Goal: Find specific page/section: Find specific page/section

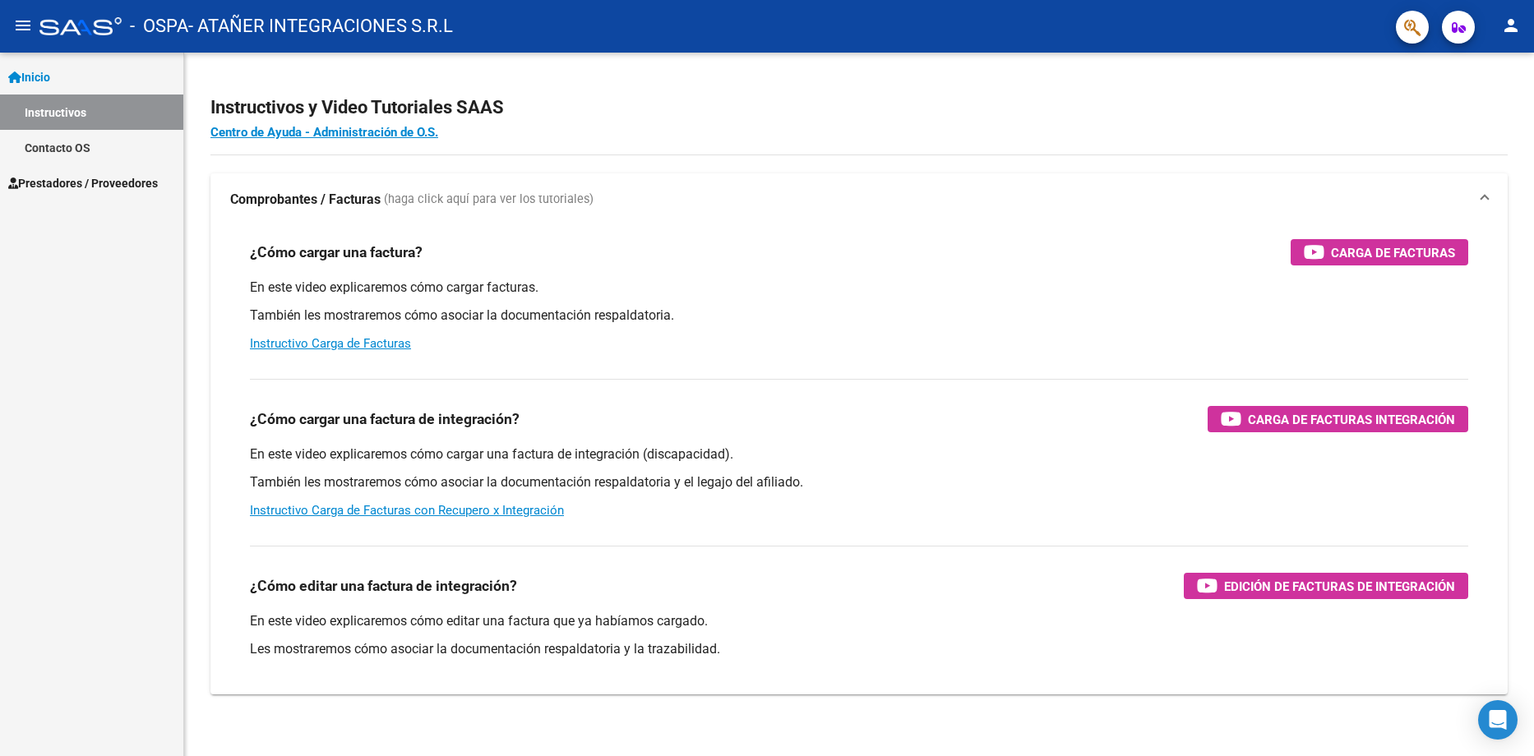
click at [28, 25] on mat-icon "menu" at bounding box center [23, 26] width 20 height 20
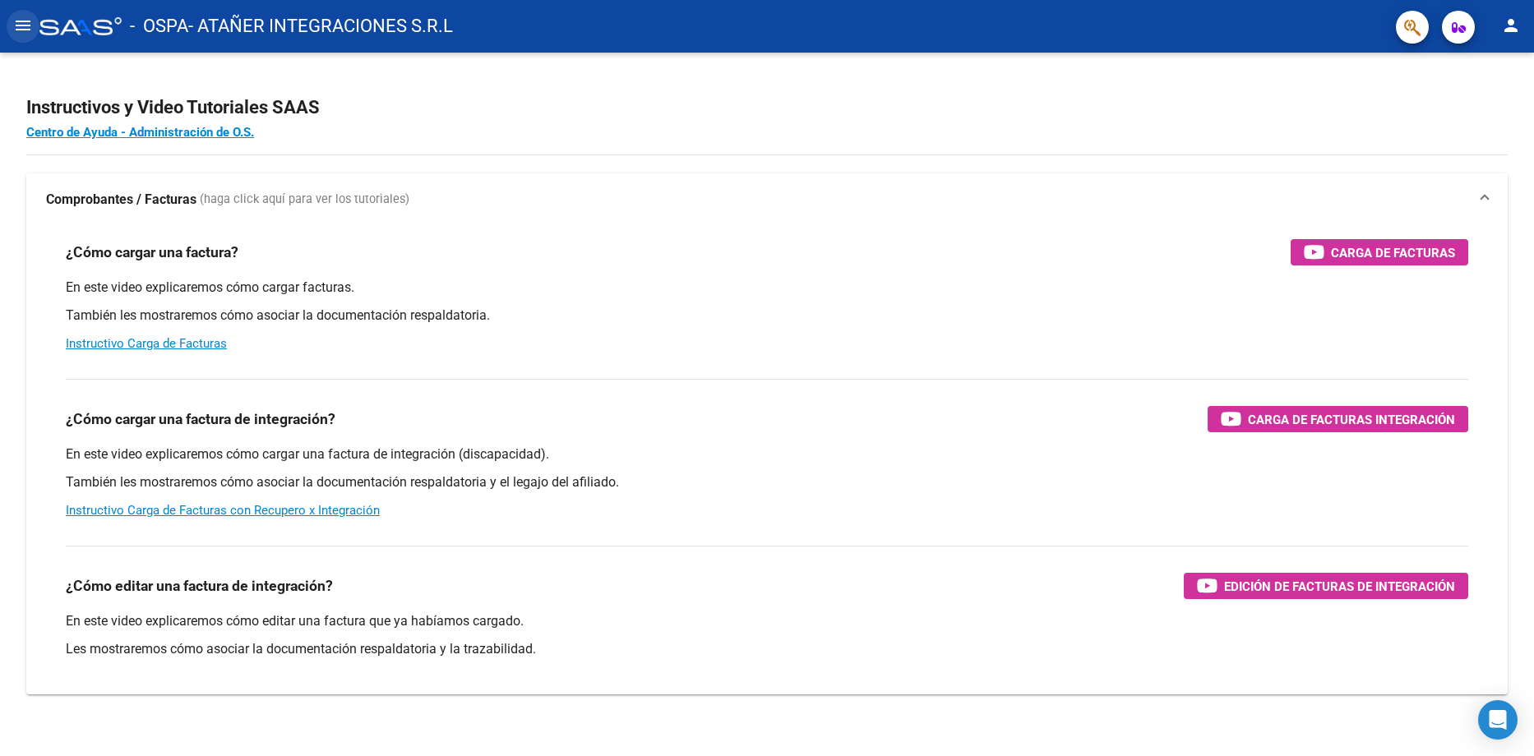
click at [28, 25] on mat-icon "menu" at bounding box center [23, 26] width 20 height 20
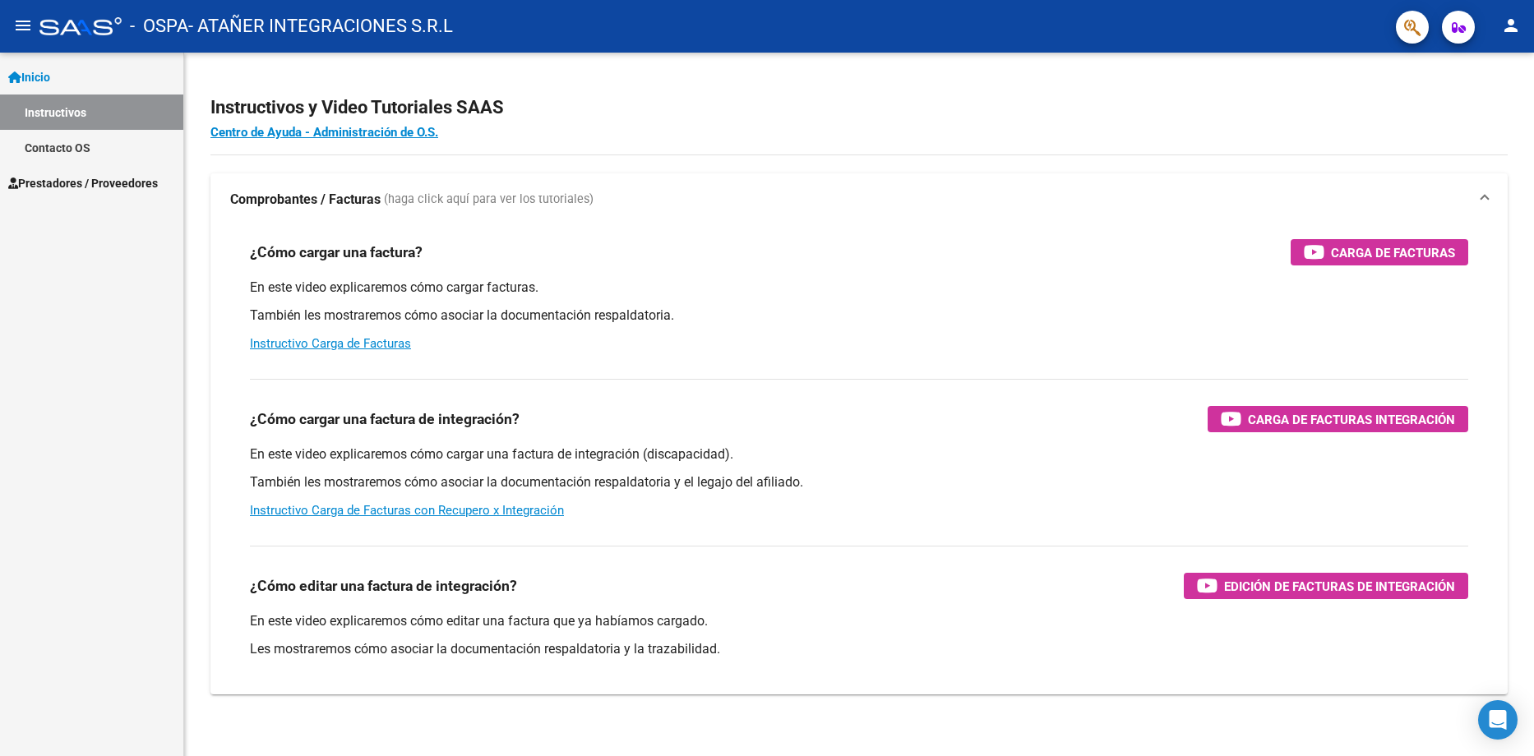
click at [77, 183] on span "Prestadores / Proveedores" at bounding box center [83, 183] width 150 height 18
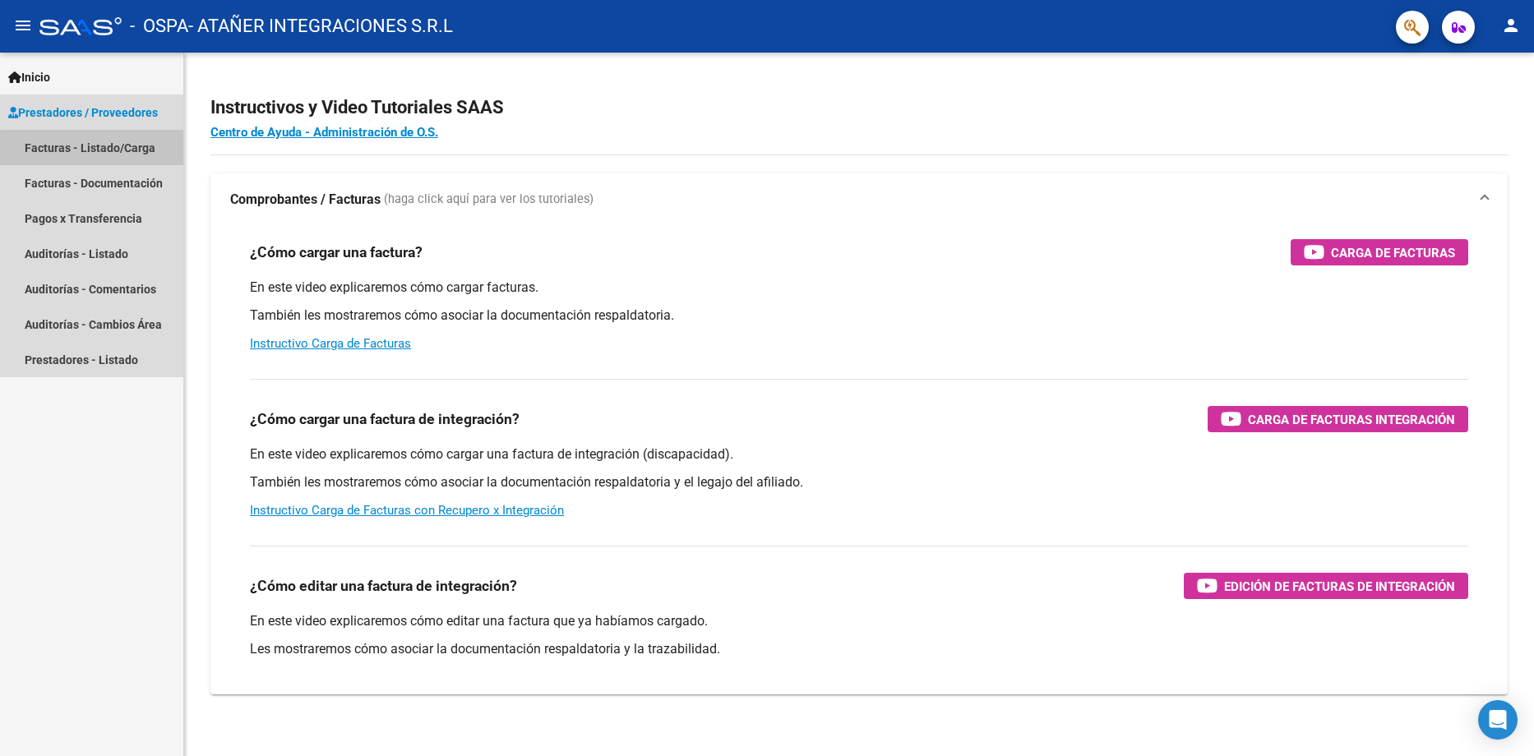
click at [125, 150] on link "Facturas - Listado/Carga" at bounding box center [91, 147] width 183 height 35
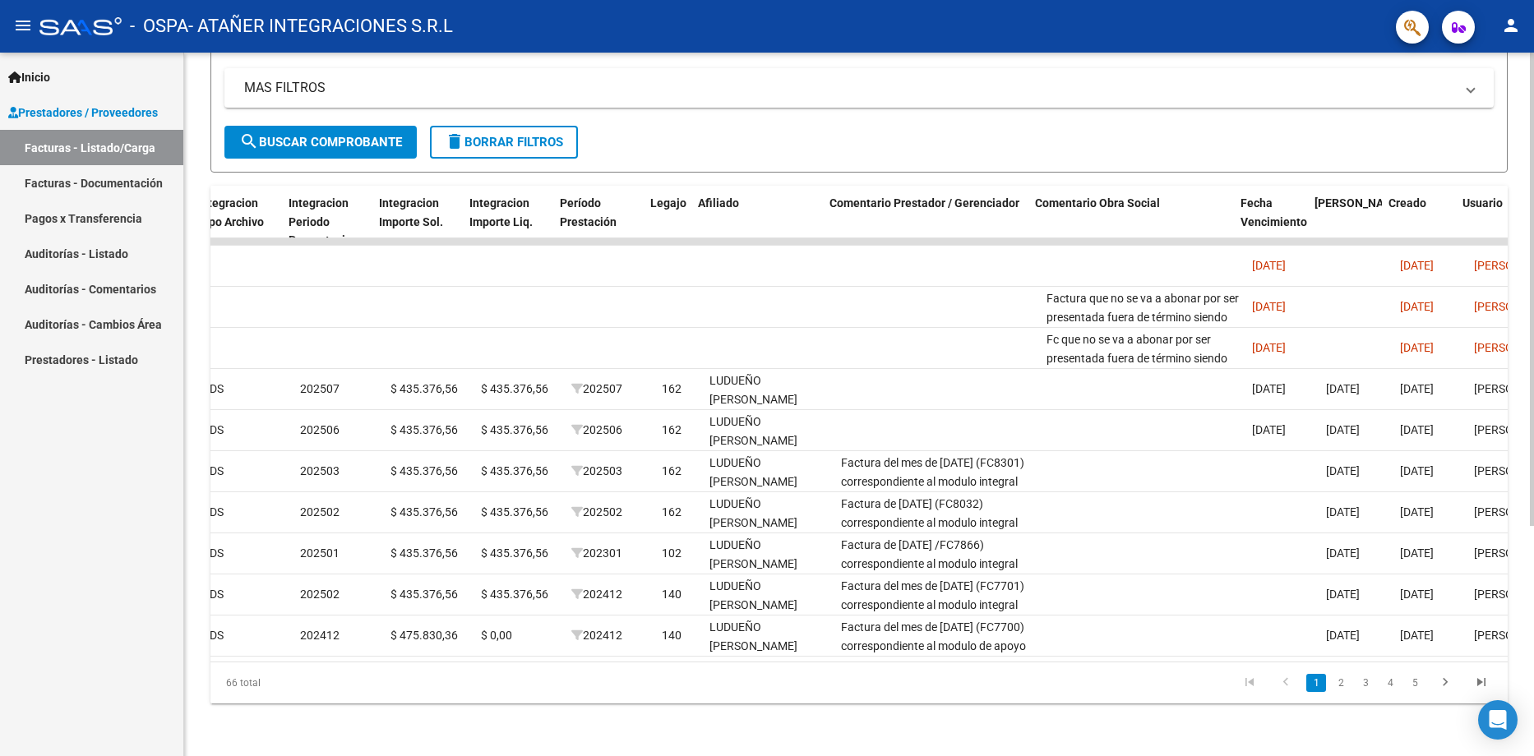
scroll to position [0, 1778]
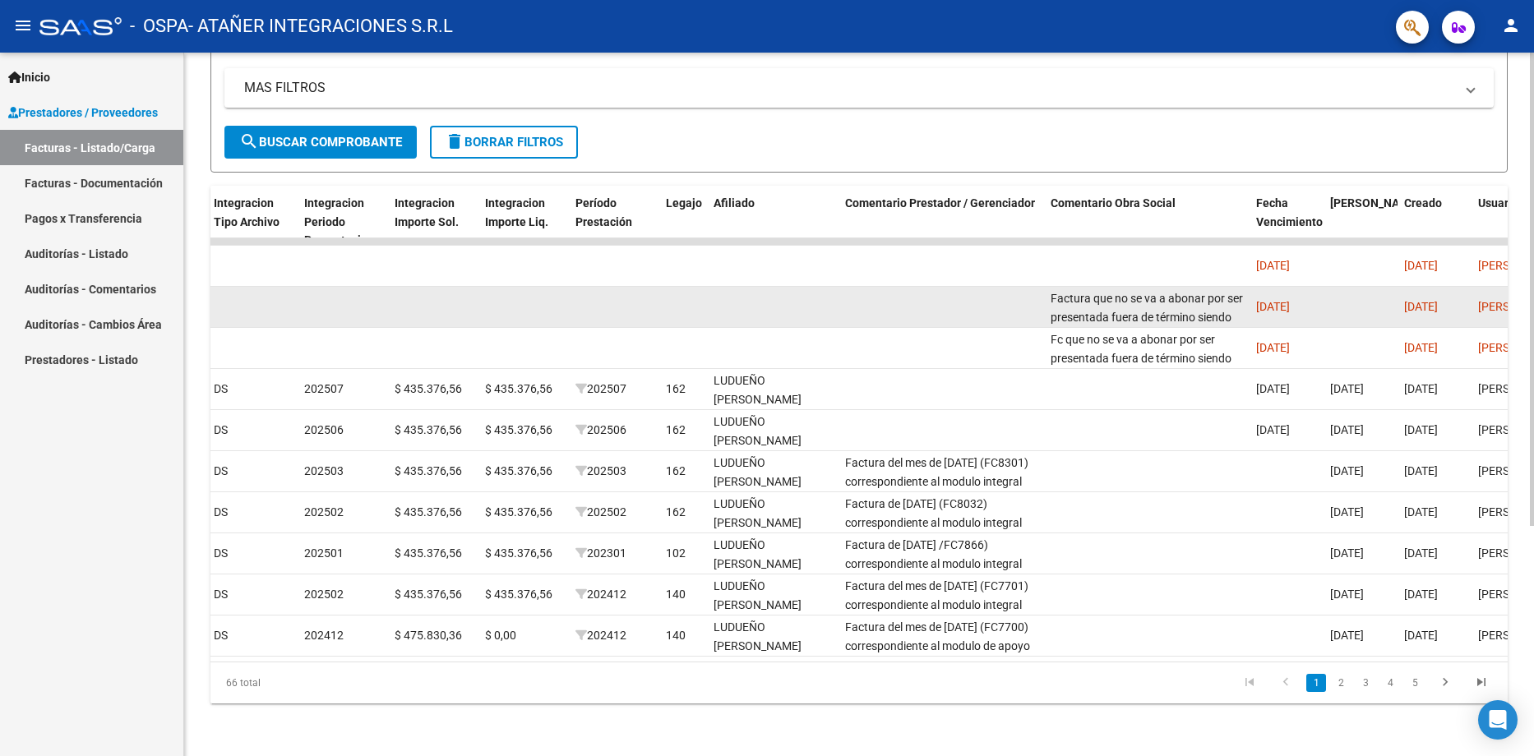
click at [991, 297] on datatable-body-cell at bounding box center [942, 307] width 206 height 40
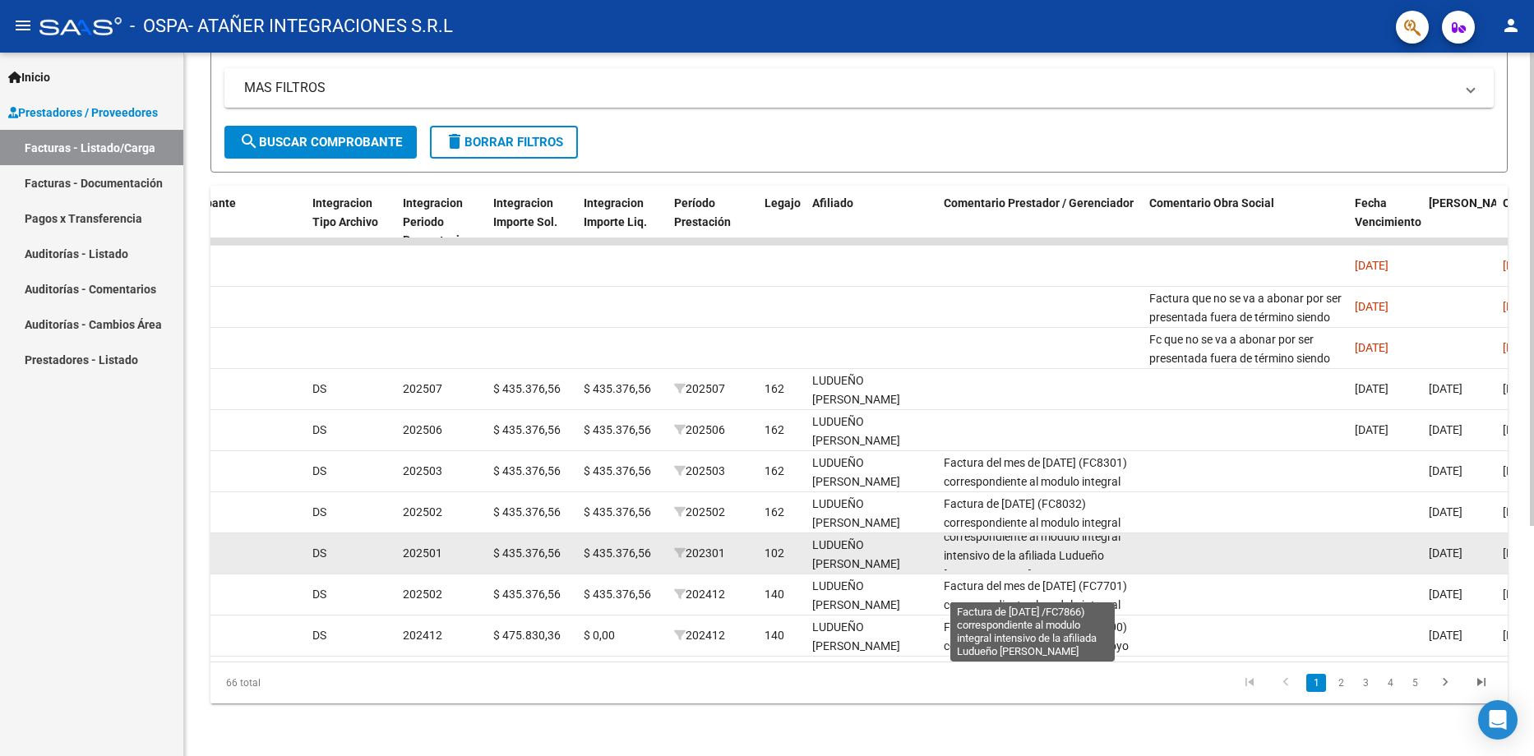
scroll to position [40, 0]
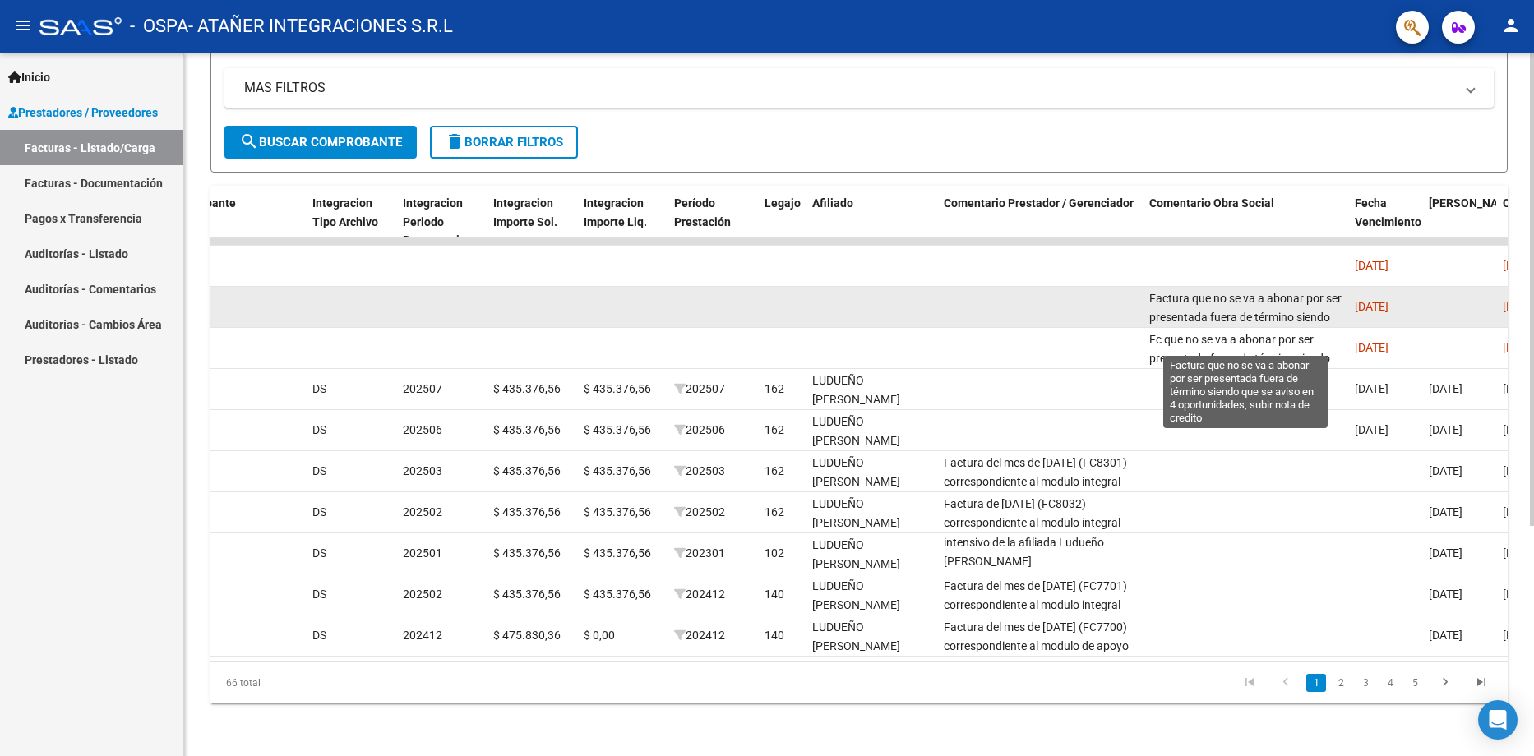
click at [1191, 297] on span "Factura que no se va a abonar por ser presentada fuera de término siendo que se…" at bounding box center [1245, 326] width 192 height 69
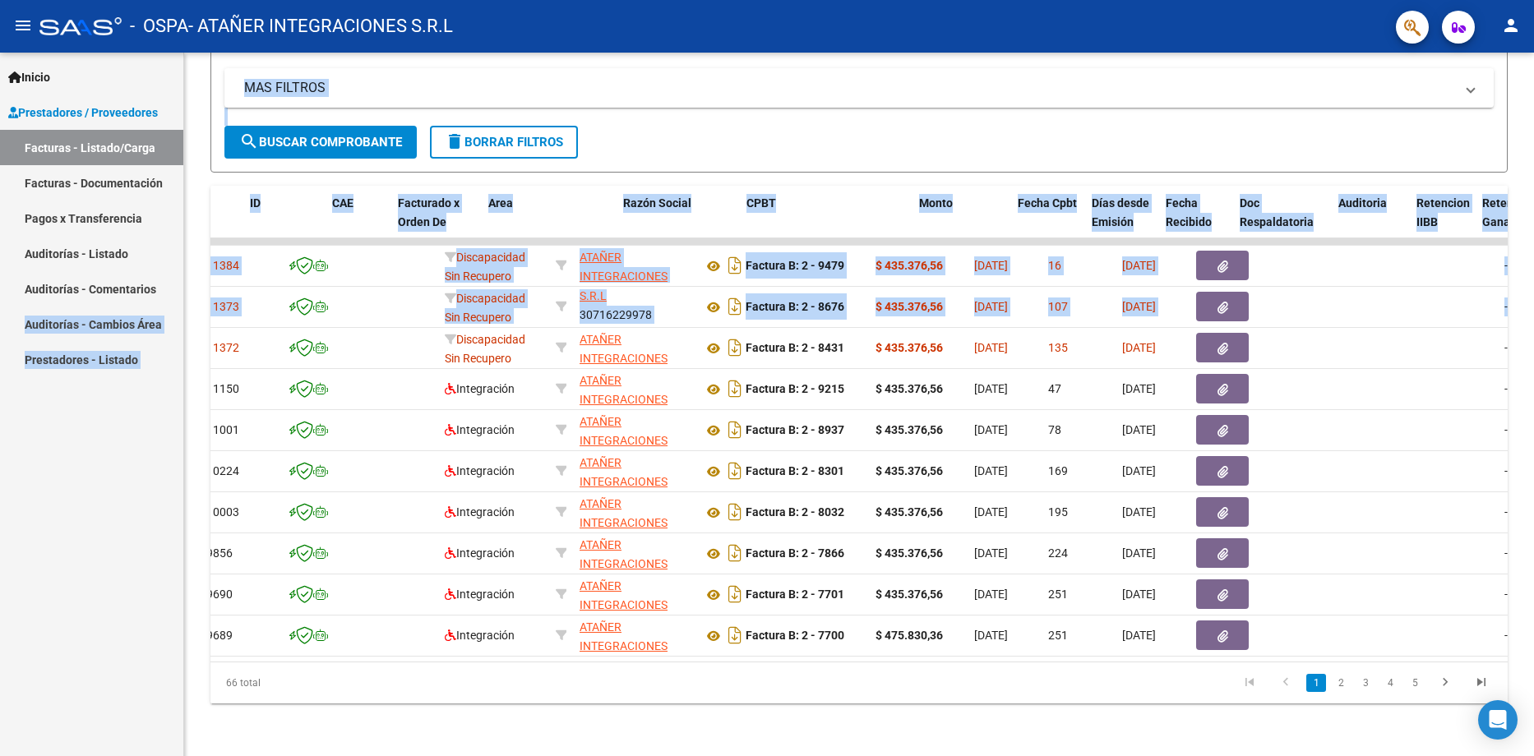
scroll to position [0, 0]
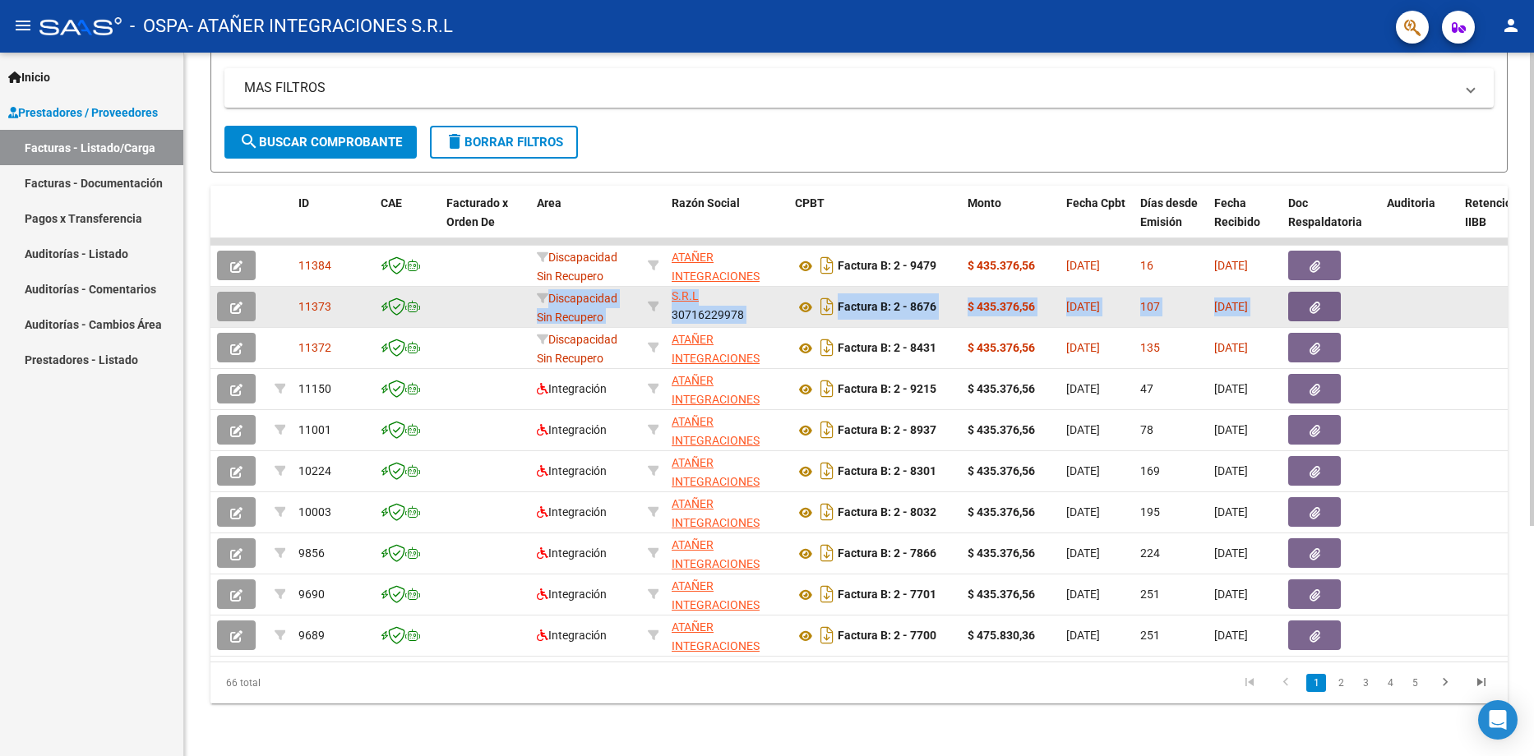
drag, startPoint x: 1228, startPoint y: 299, endPoint x: 460, endPoint y: 304, distance: 767.2
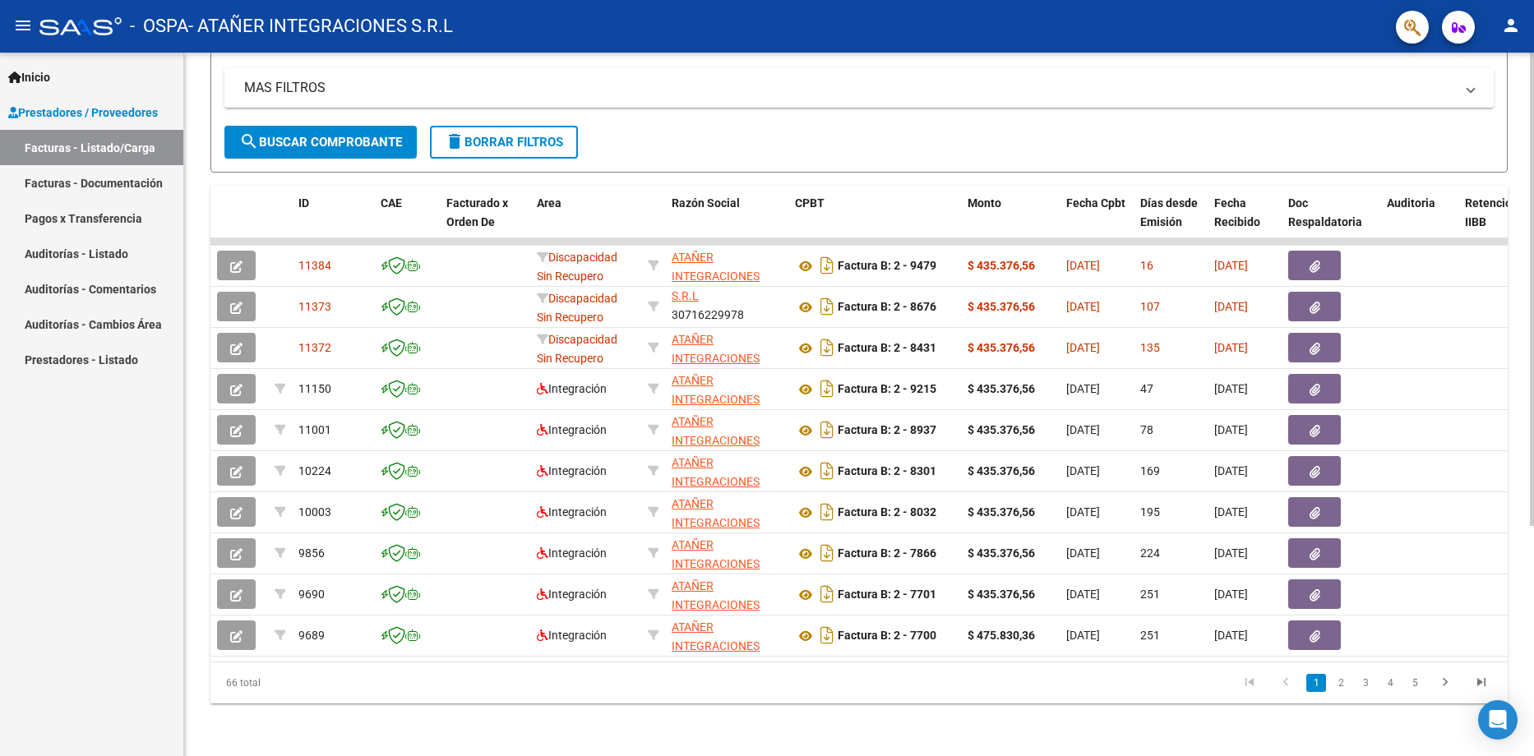
click at [570, 684] on datatable-pager "1 2 3 4 5" at bounding box center [987, 683] width 1025 height 28
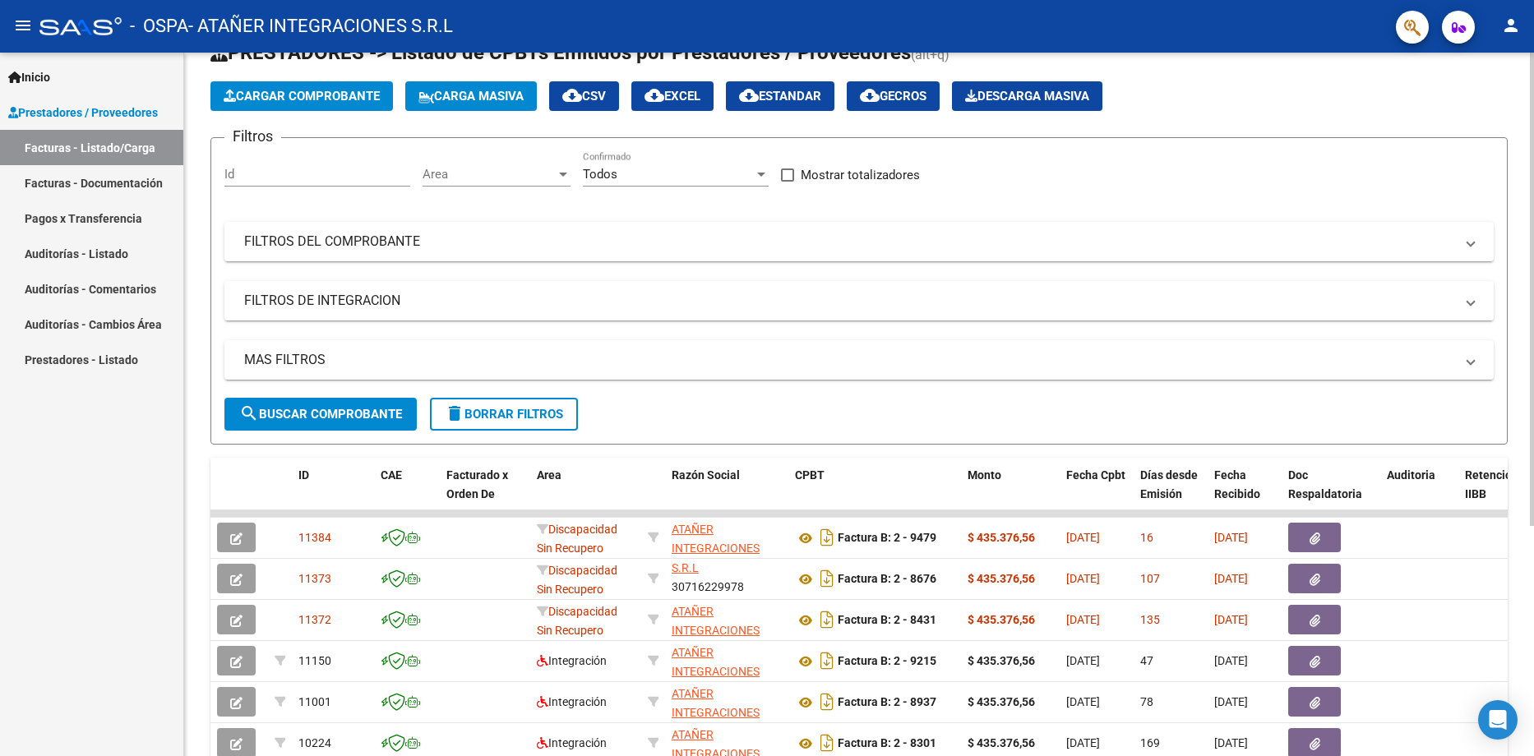
scroll to position [95, 0]
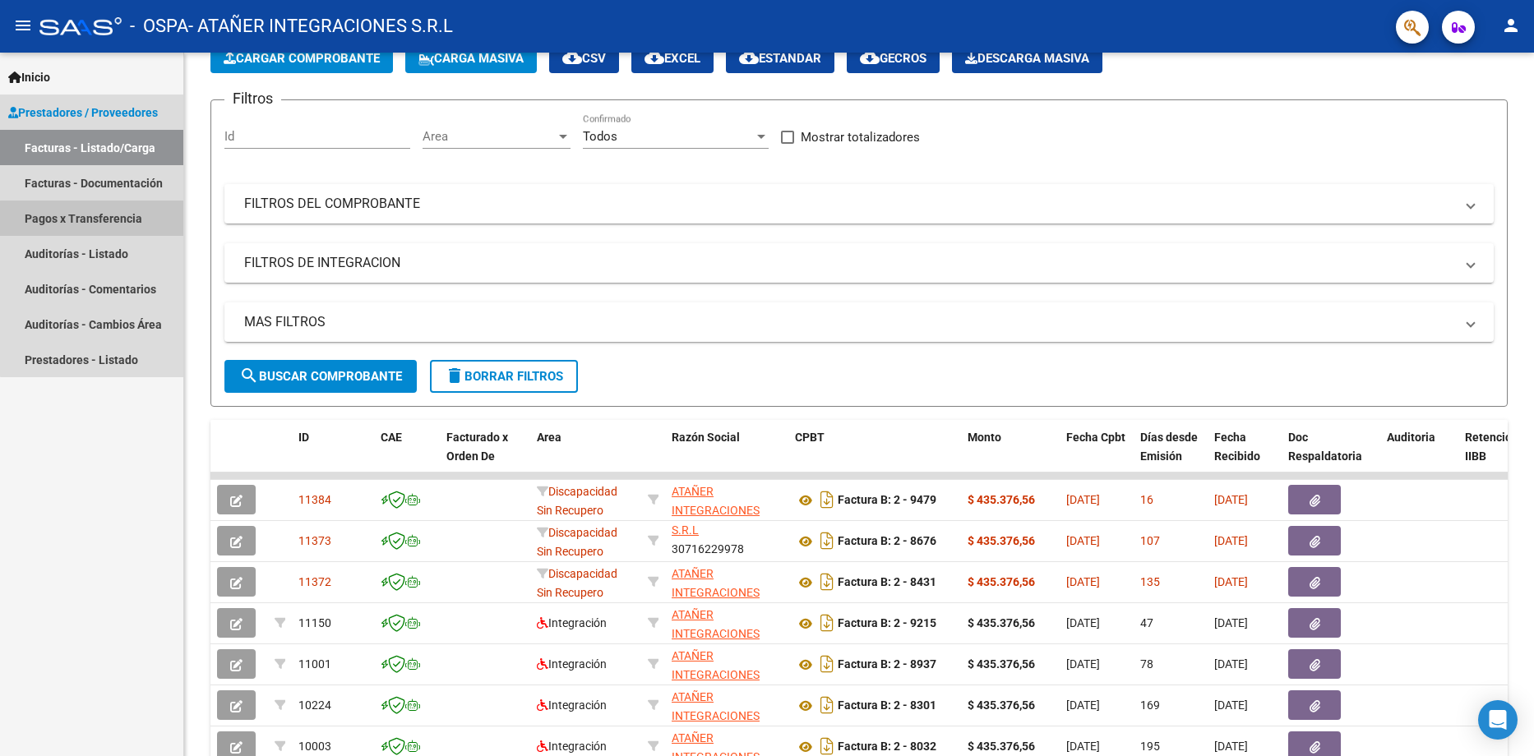
click at [108, 220] on link "Pagos x Transferencia" at bounding box center [91, 218] width 183 height 35
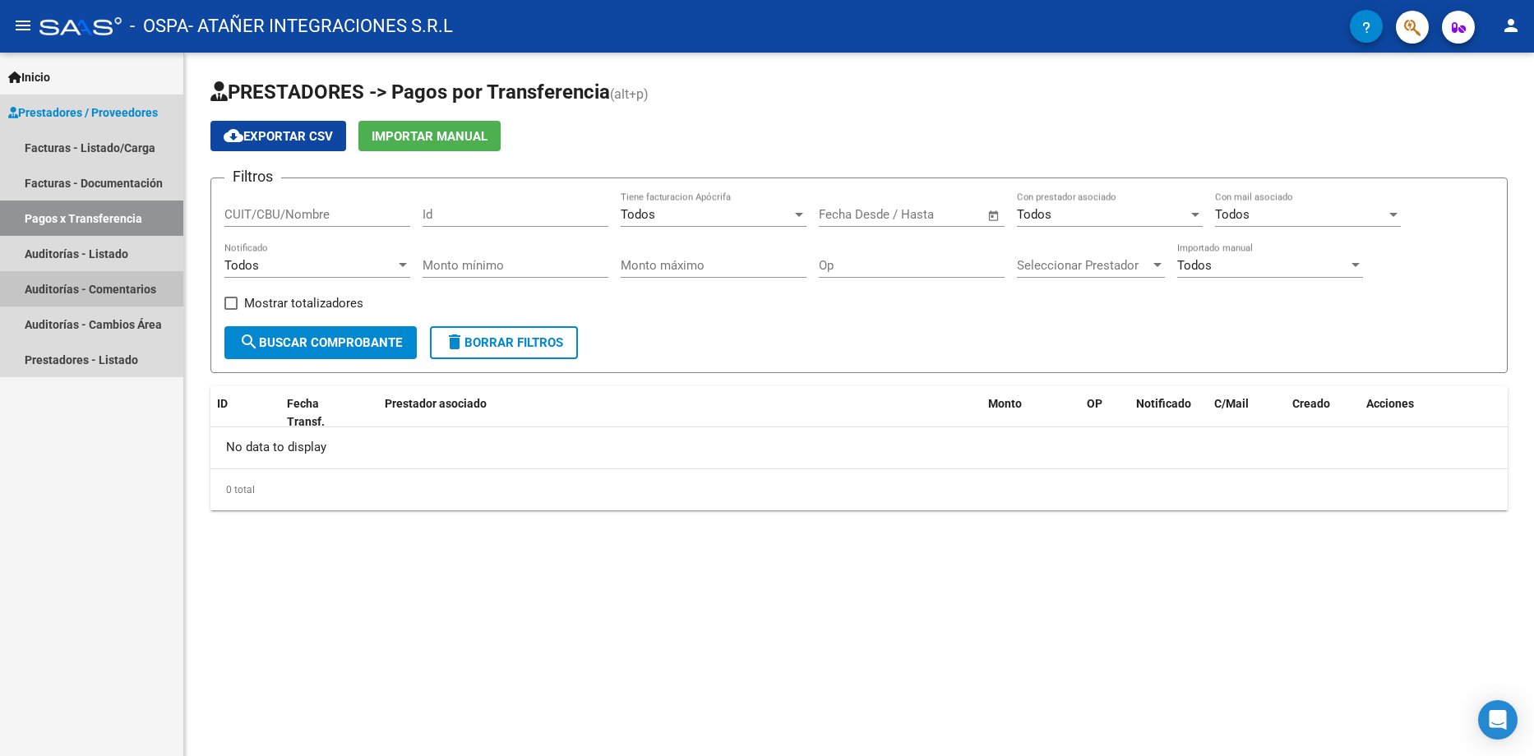
click at [98, 293] on link "Auditorías - Comentarios" at bounding box center [91, 288] width 183 height 35
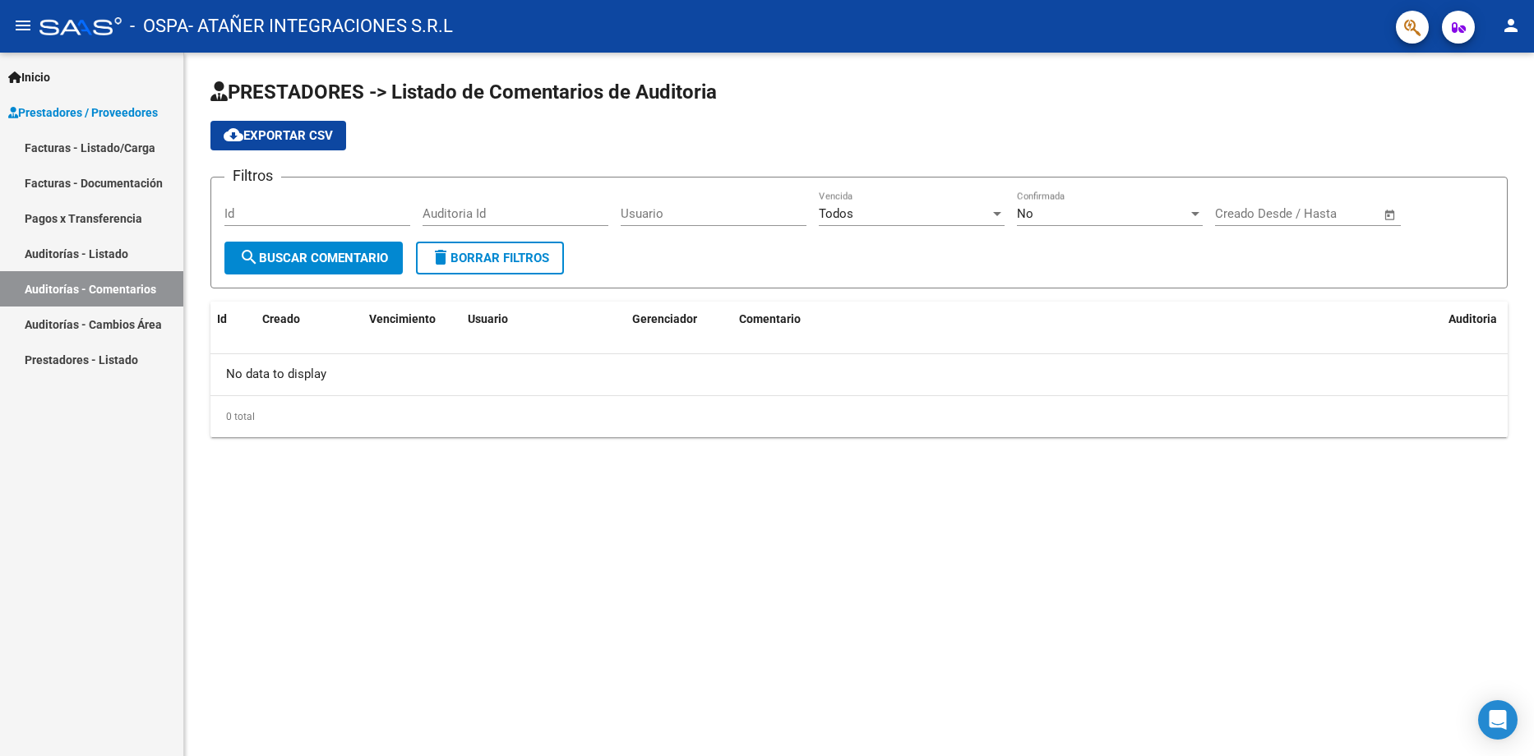
click at [95, 326] on link "Auditorías - Cambios Área" at bounding box center [91, 324] width 183 height 35
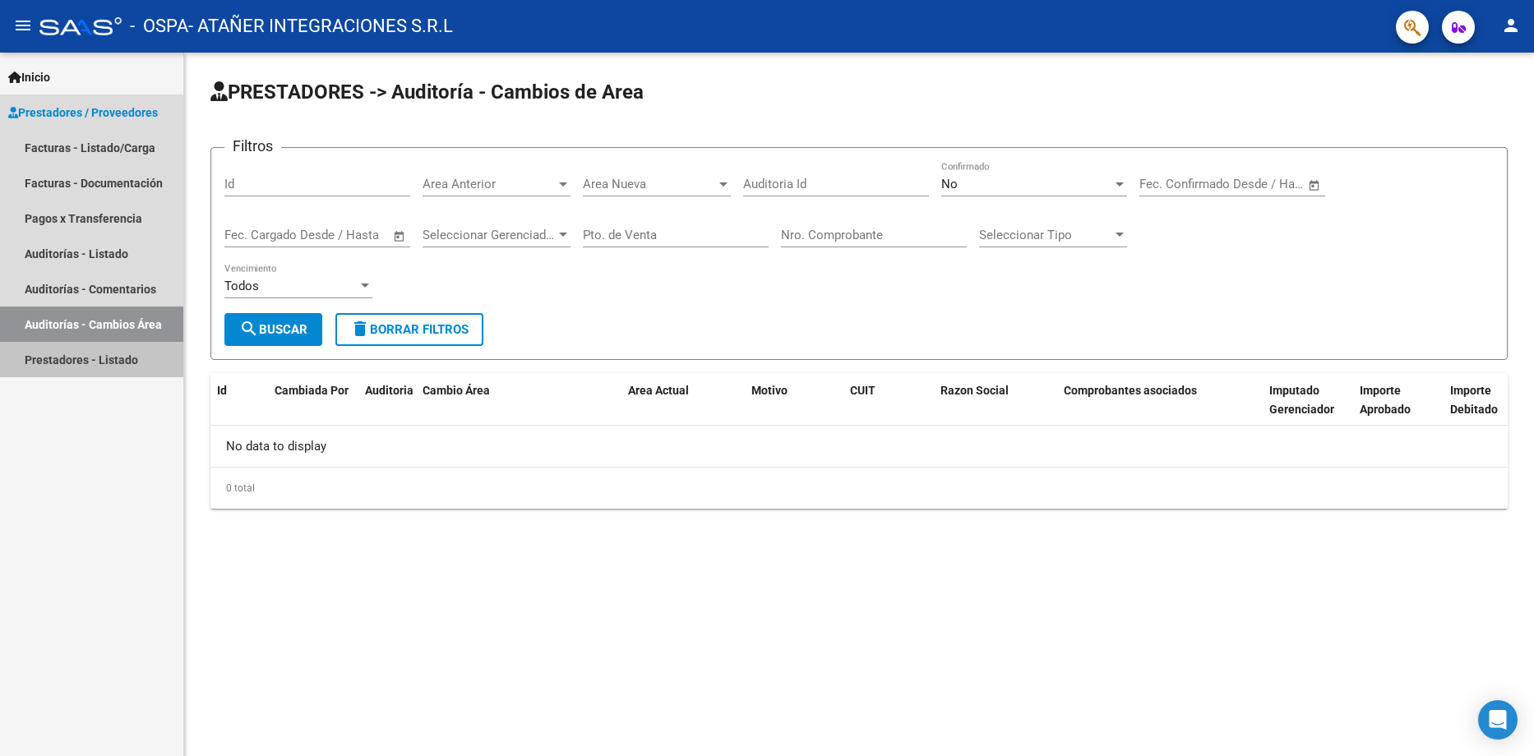
click at [97, 360] on link "Prestadores - Listado" at bounding box center [91, 359] width 183 height 35
